Goal: Task Accomplishment & Management: Manage account settings

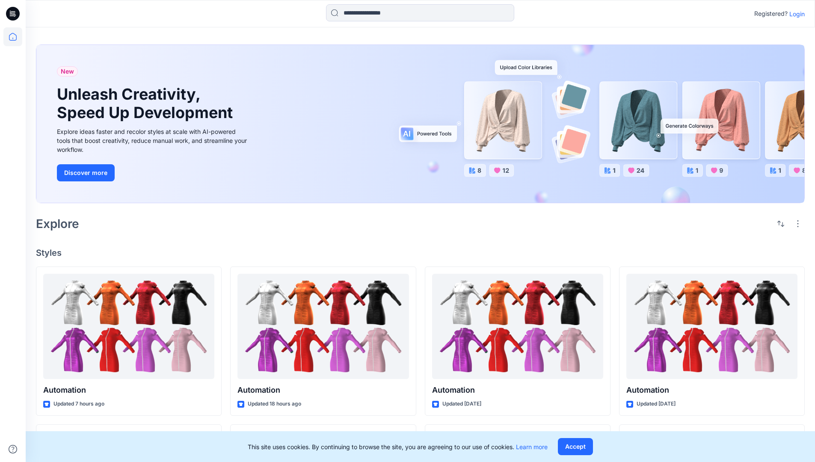
click at [795, 14] on p "Login" at bounding box center [797, 13] width 15 height 9
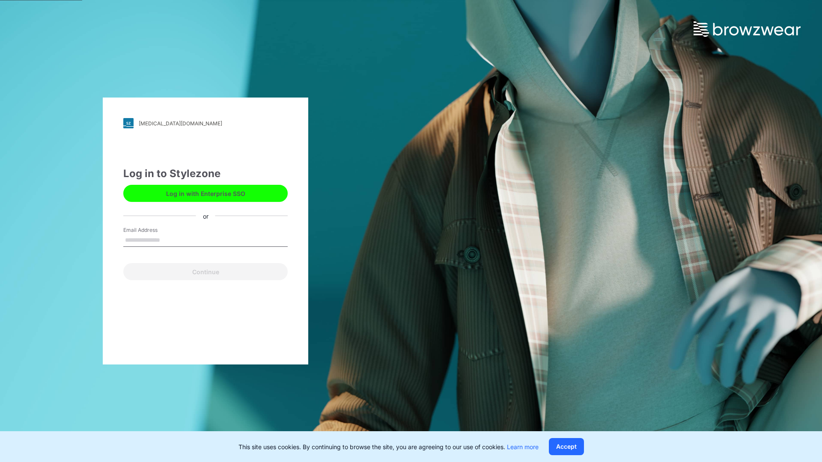
click at [169, 240] on input "Email Address" at bounding box center [205, 240] width 164 height 13
type input "**********"
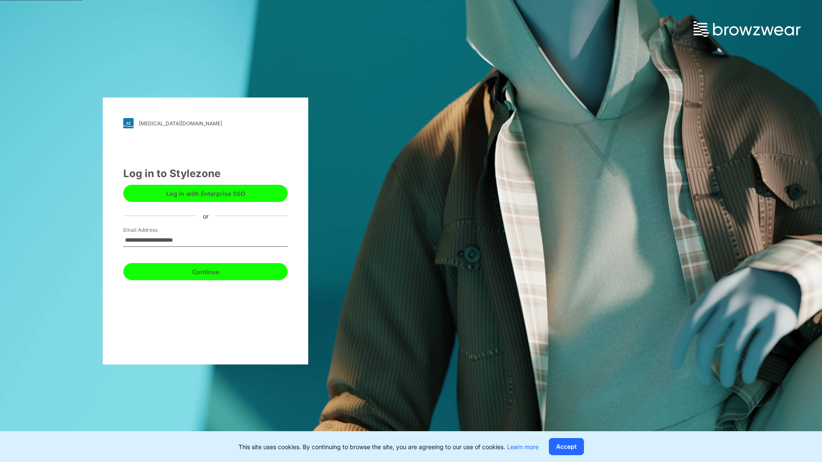
click at [215, 271] on button "Continue" at bounding box center [205, 271] width 164 height 17
